Goal: Browse casually: Explore the website without a specific task or goal

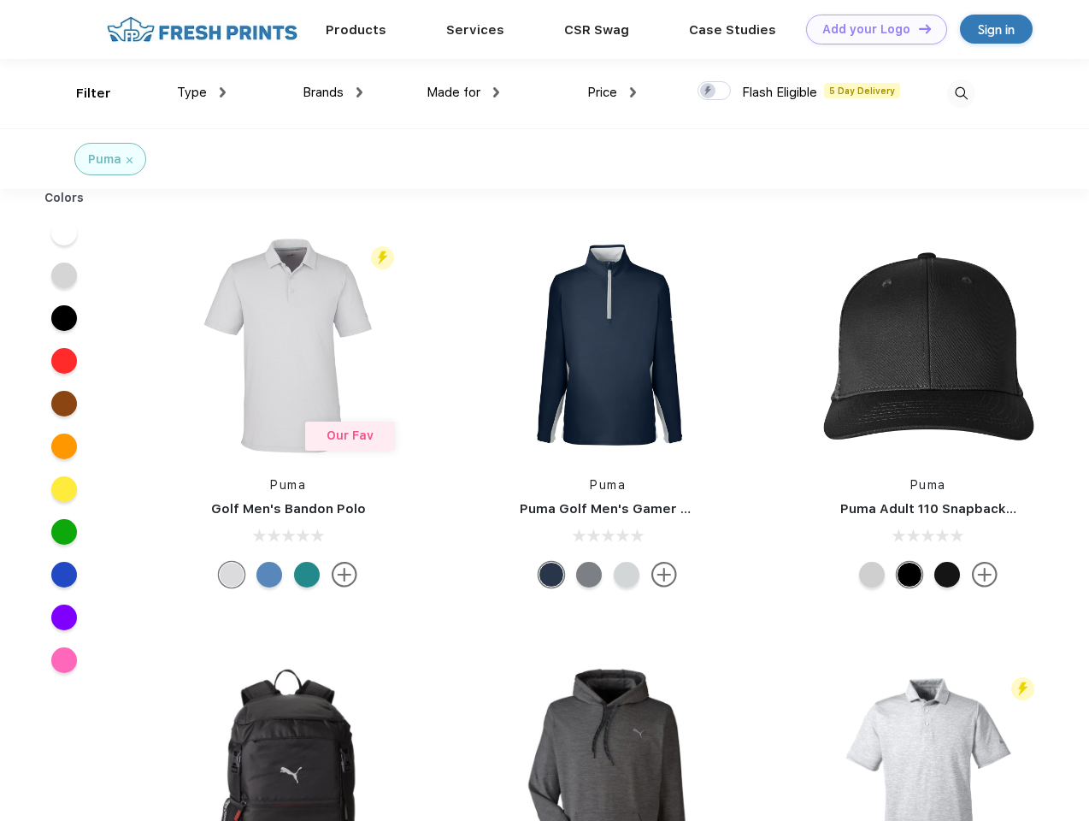
click at [870, 29] on link "Add your Logo Design Tool" at bounding box center [876, 30] width 141 height 30
click at [0, 0] on div "Design Tool" at bounding box center [0, 0] width 0 height 0
click at [917, 28] on link "Add your Logo Design Tool" at bounding box center [876, 30] width 141 height 30
click at [82, 93] on div "Filter" at bounding box center [93, 94] width 35 height 20
click at [202, 92] on span "Type" at bounding box center [192, 92] width 30 height 15
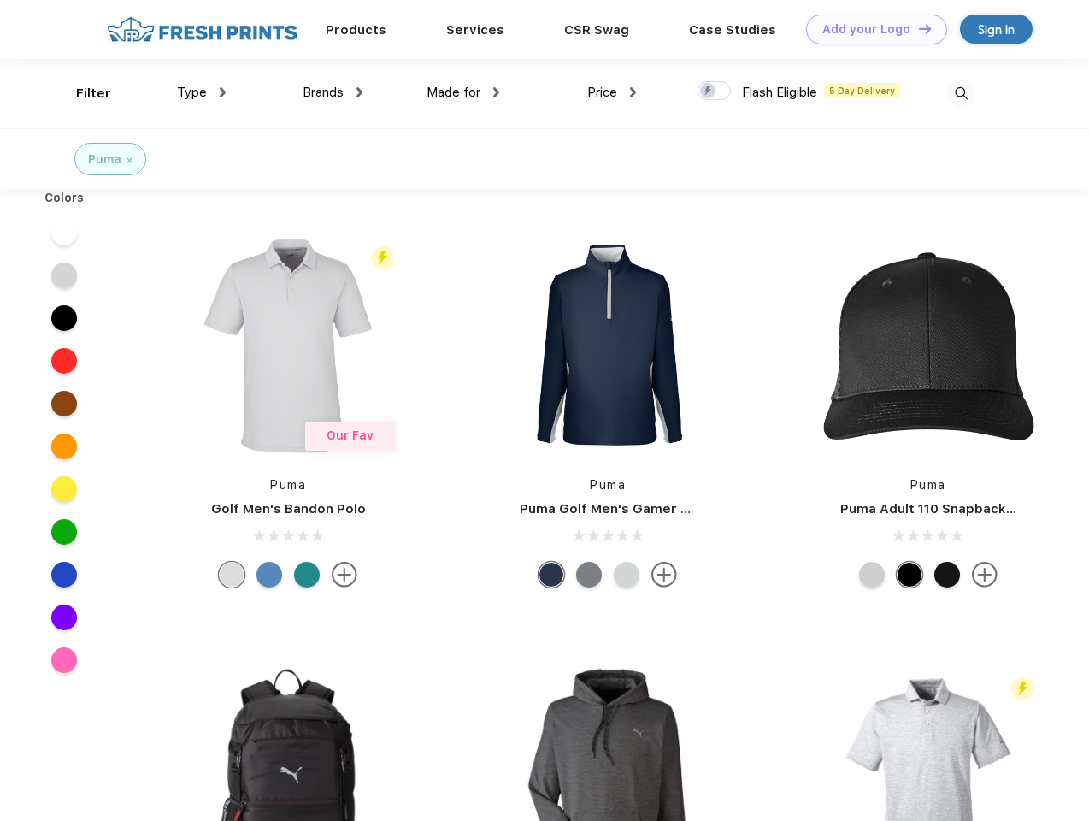
click at [333, 92] on span "Brands" at bounding box center [323, 92] width 41 height 15
click at [463, 92] on span "Made for" at bounding box center [454, 92] width 54 height 15
click at [612, 92] on span "Price" at bounding box center [602, 92] width 30 height 15
click at [715, 91] on div at bounding box center [714, 90] width 33 height 19
click at [709, 91] on input "checkbox" at bounding box center [703, 85] width 11 height 11
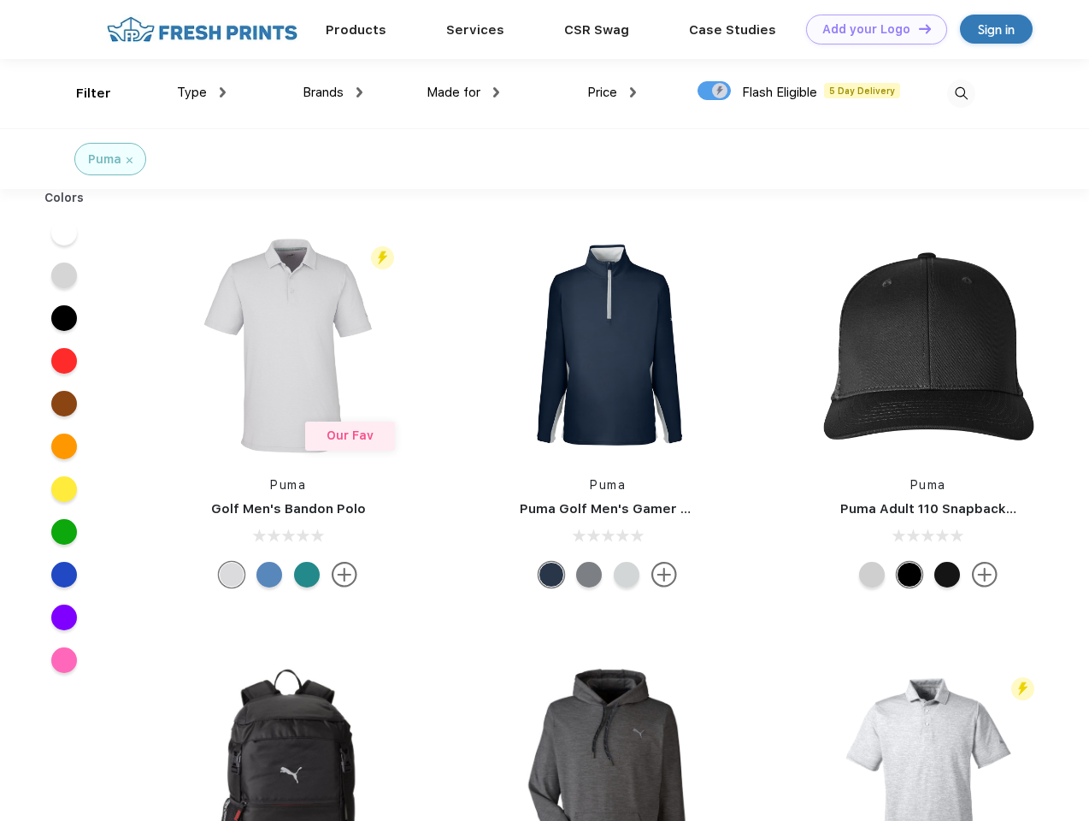
click at [961, 93] on img at bounding box center [961, 94] width 28 height 28
